Goal: Register for event/course

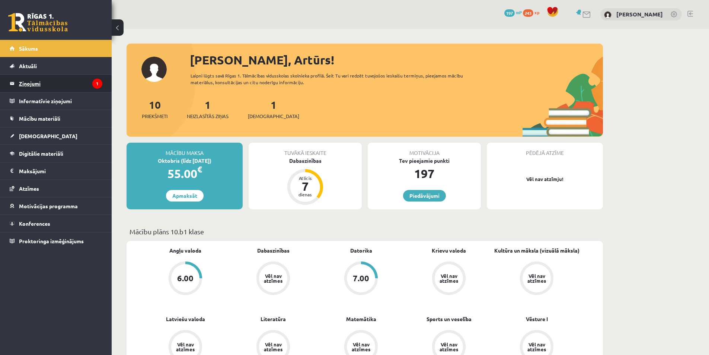
click at [42, 87] on legend "Ziņojumi 1" at bounding box center [60, 83] width 83 height 17
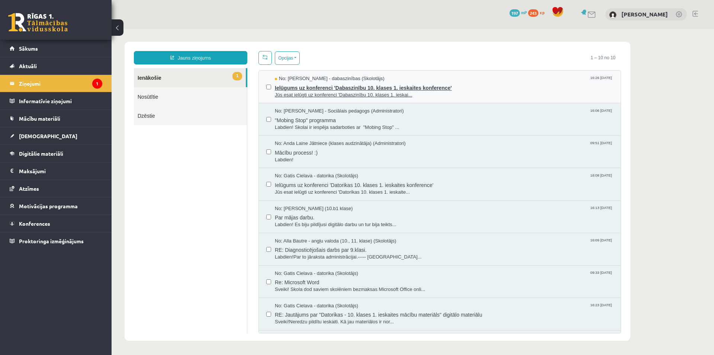
click at [355, 89] on span "Ielūgums uz konferenci 'Dabaszinību 10. klases 1. ieskaites konference'" at bounding box center [444, 86] width 339 height 9
click at [163, 93] on link "Nosūtītie" at bounding box center [190, 96] width 113 height 19
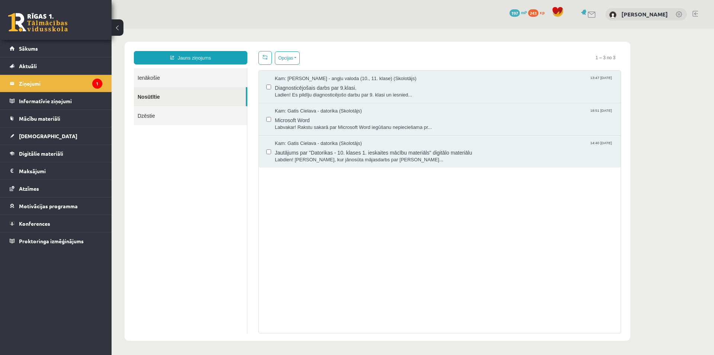
click at [157, 79] on link "Ienākošie" at bounding box center [190, 77] width 113 height 19
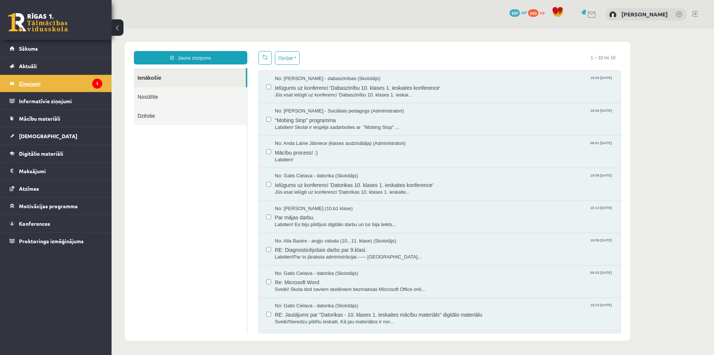
click at [36, 84] on legend "Ziņojumi 1" at bounding box center [60, 83] width 83 height 17
click at [45, 50] on link "Sākums" at bounding box center [56, 48] width 93 height 17
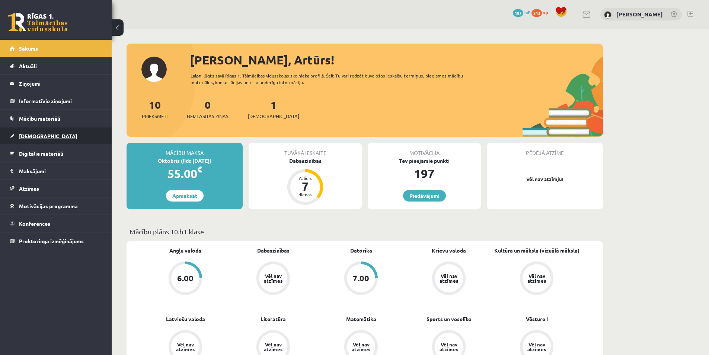
click at [33, 135] on span "[DEMOGRAPHIC_DATA]" at bounding box center [48, 135] width 58 height 7
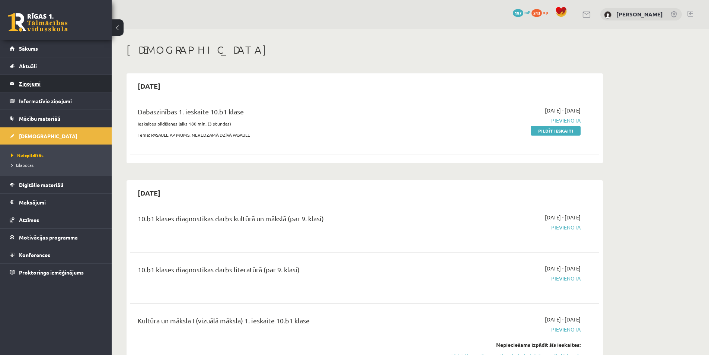
click at [16, 84] on link "Ziņojumi 0" at bounding box center [56, 83] width 93 height 17
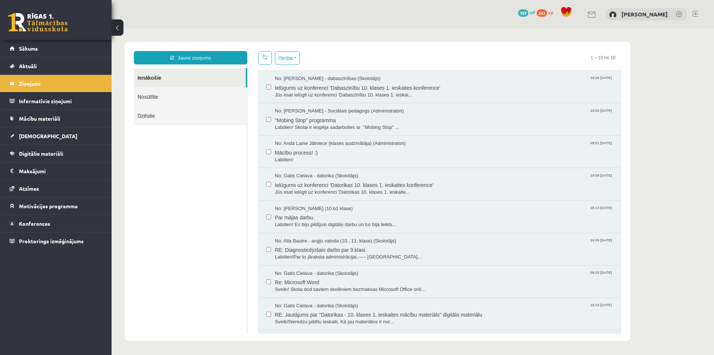
click at [169, 95] on link "Nosūtītie" at bounding box center [190, 96] width 113 height 19
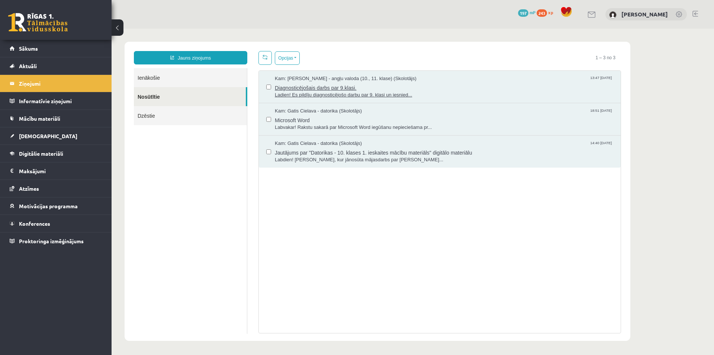
click at [317, 90] on span "Diagnosticējošais darbs par 9.klasi." at bounding box center [444, 86] width 339 height 9
click at [143, 80] on link "Ienākošie" at bounding box center [190, 77] width 113 height 19
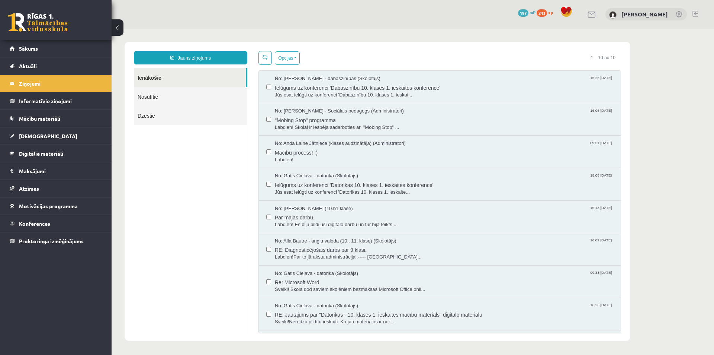
click at [164, 82] on link "Ienākošie" at bounding box center [190, 77] width 112 height 19
click at [319, 90] on span "Ielūgums uz konferenci 'Dabaszinību 10. klases 1. ieskaites konference'" at bounding box center [444, 86] width 339 height 9
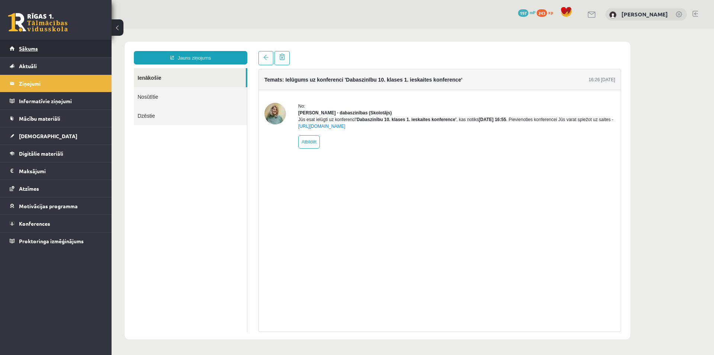
click at [35, 46] on span "Sākums" at bounding box center [28, 48] width 19 height 7
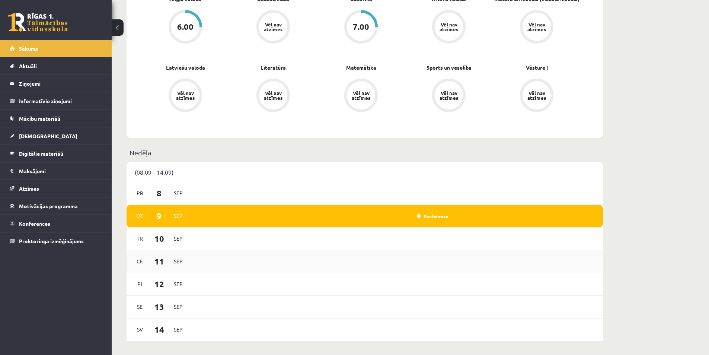
scroll to position [260, 0]
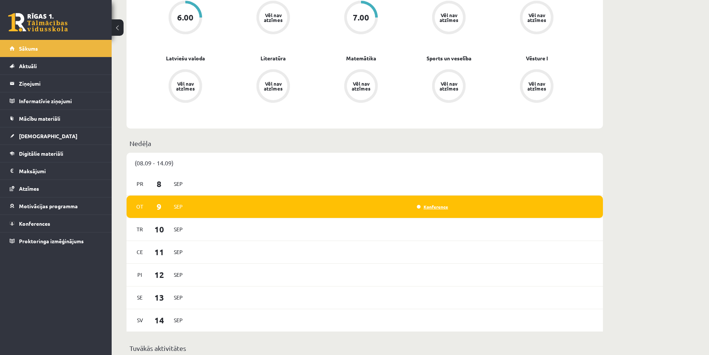
click at [430, 208] on link "Konference" at bounding box center [432, 206] width 31 height 6
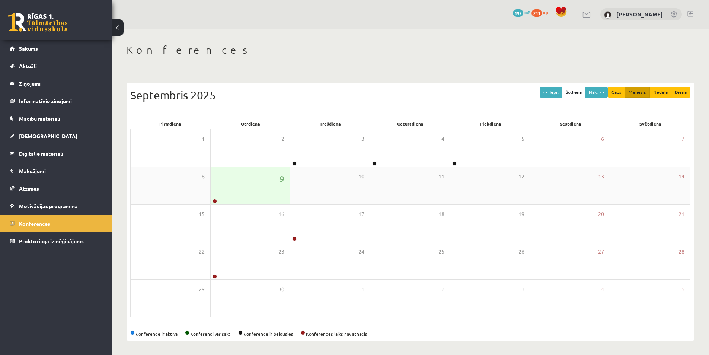
click at [253, 186] on div "9" at bounding box center [251, 185] width 80 height 37
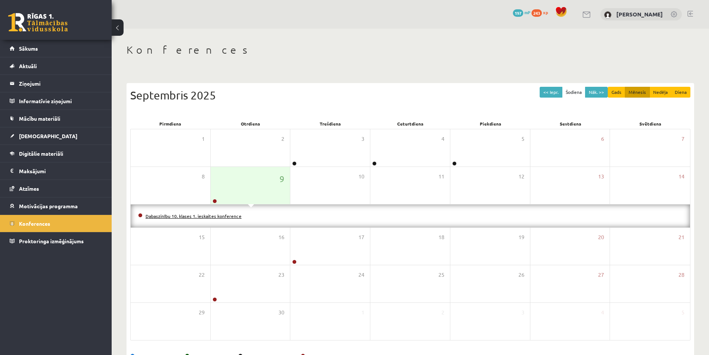
click at [234, 215] on link "Dabaszinību 10. klases 1. ieskaites konference" at bounding box center [193, 216] width 96 height 6
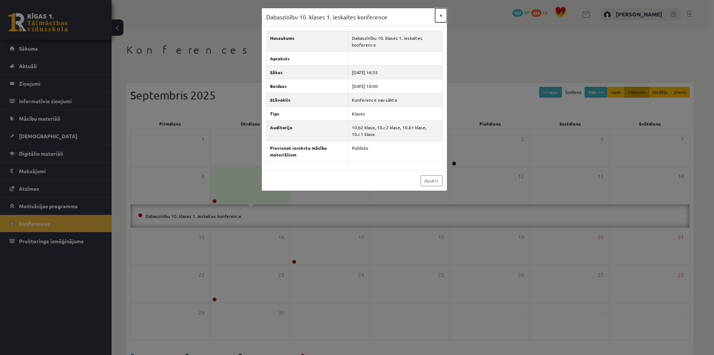
click at [440, 20] on button "×" at bounding box center [441, 15] width 12 height 14
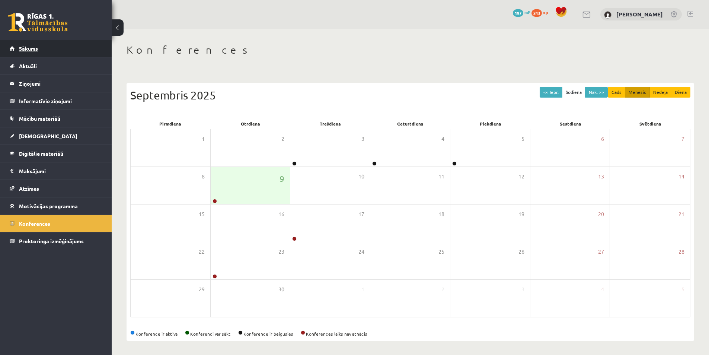
click at [59, 49] on link "Sākums" at bounding box center [56, 48] width 93 height 17
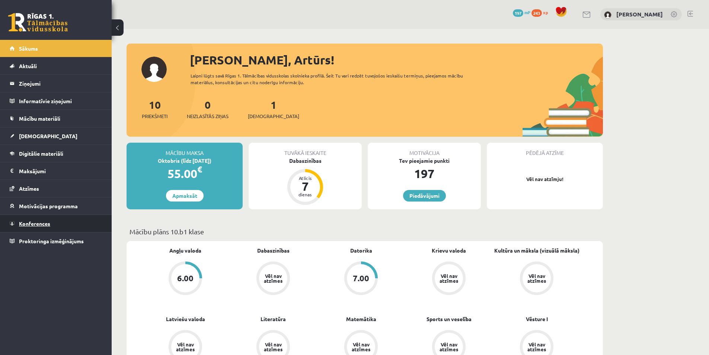
click at [41, 225] on span "Konferences" at bounding box center [34, 223] width 31 height 7
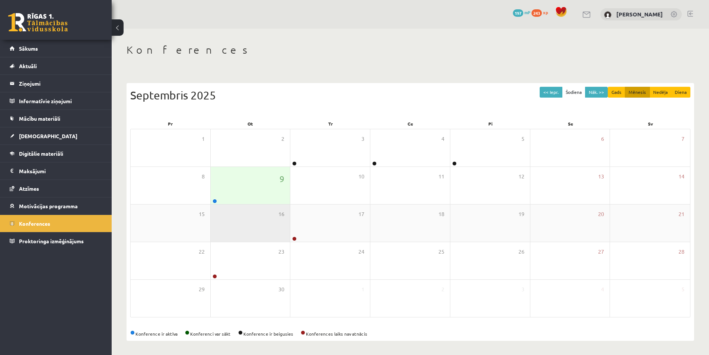
click at [254, 207] on div "16" at bounding box center [251, 222] width 80 height 37
click at [253, 196] on div "9" at bounding box center [251, 185] width 80 height 37
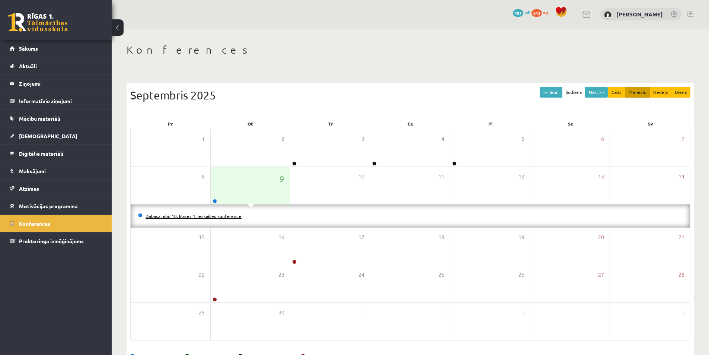
click at [224, 217] on link "Dabaszinību 10. klases 1. ieskaites konference" at bounding box center [193, 216] width 96 height 6
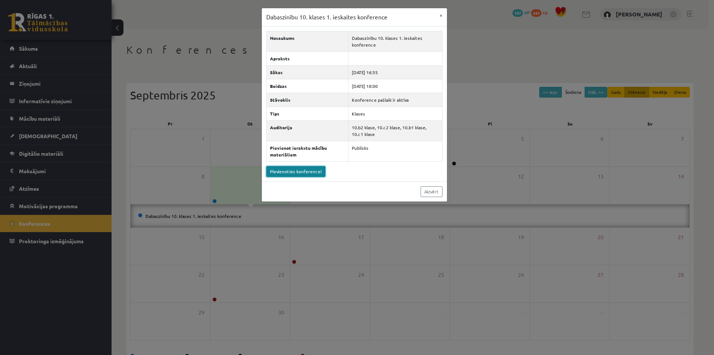
click at [309, 174] on link "Pievienoties konferencei" at bounding box center [295, 171] width 59 height 11
